Goal: Information Seeking & Learning: Learn about a topic

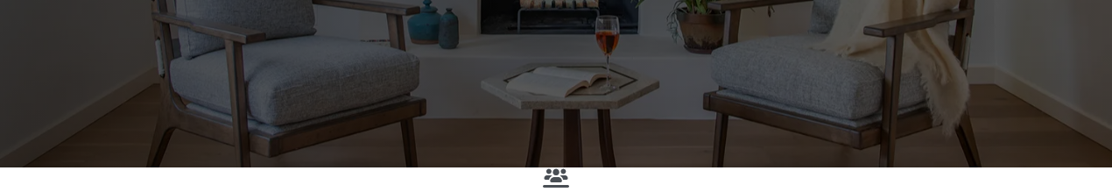
scroll to position [438, 0]
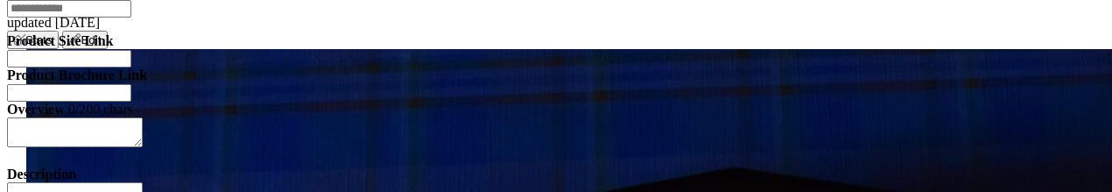
scroll to position [2101, 0]
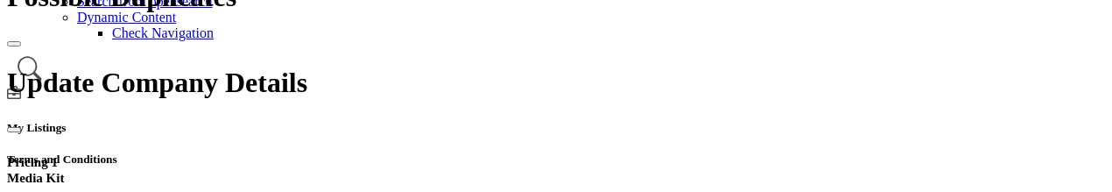
scroll to position [350, 0]
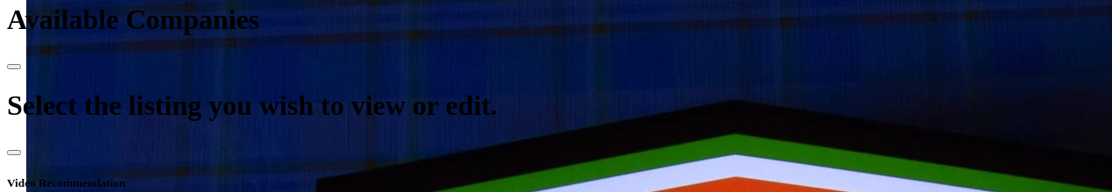
scroll to position [700, 0]
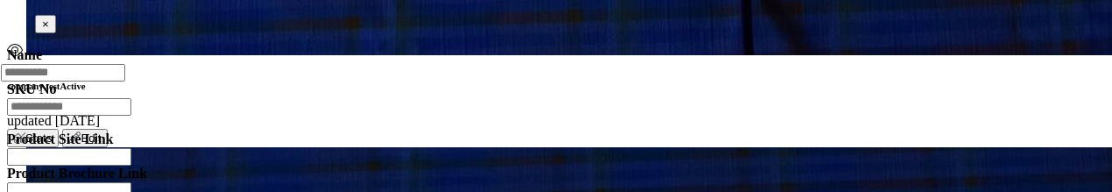
scroll to position [2031, 0]
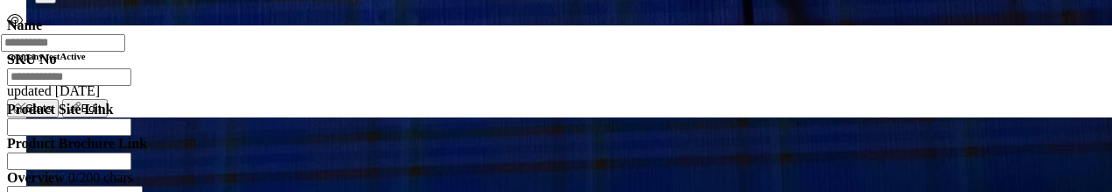
drag, startPoint x: 488, startPoint y: 156, endPoint x: 600, endPoint y: 17, distance: 178.7
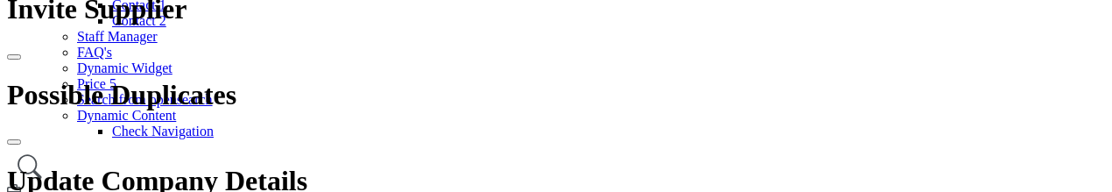
scroll to position [350, 0]
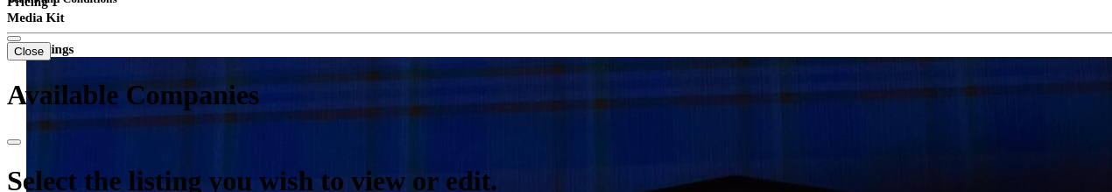
scroll to position [613, 0]
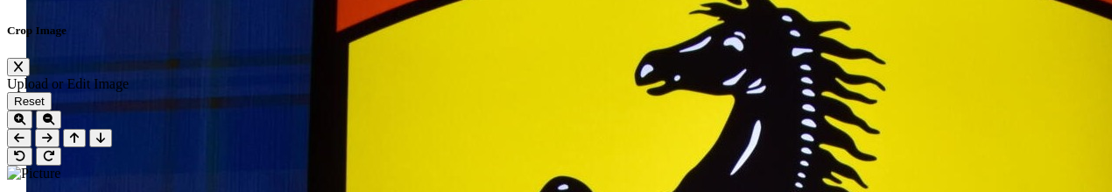
scroll to position [2451, 0]
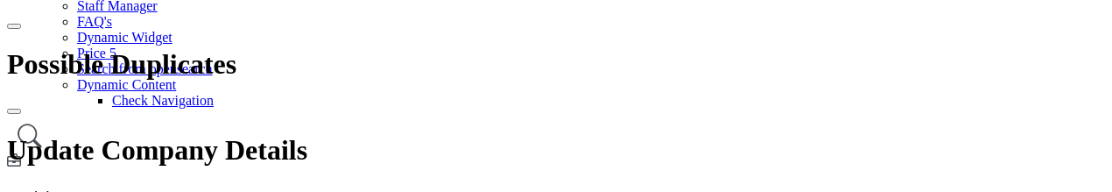
scroll to position [350, 0]
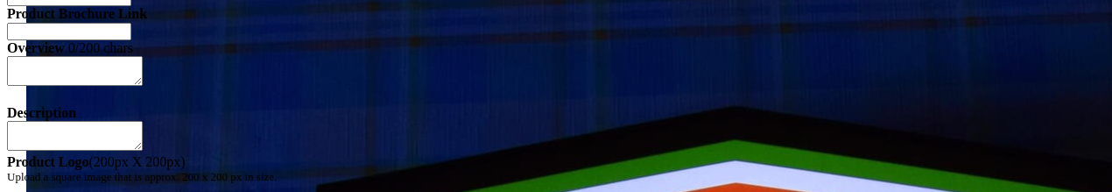
scroll to position [2188, 0]
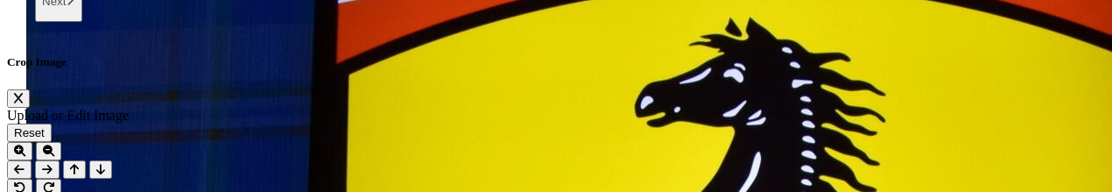
scroll to position [2451, 0]
